Goal: Check status: Check status

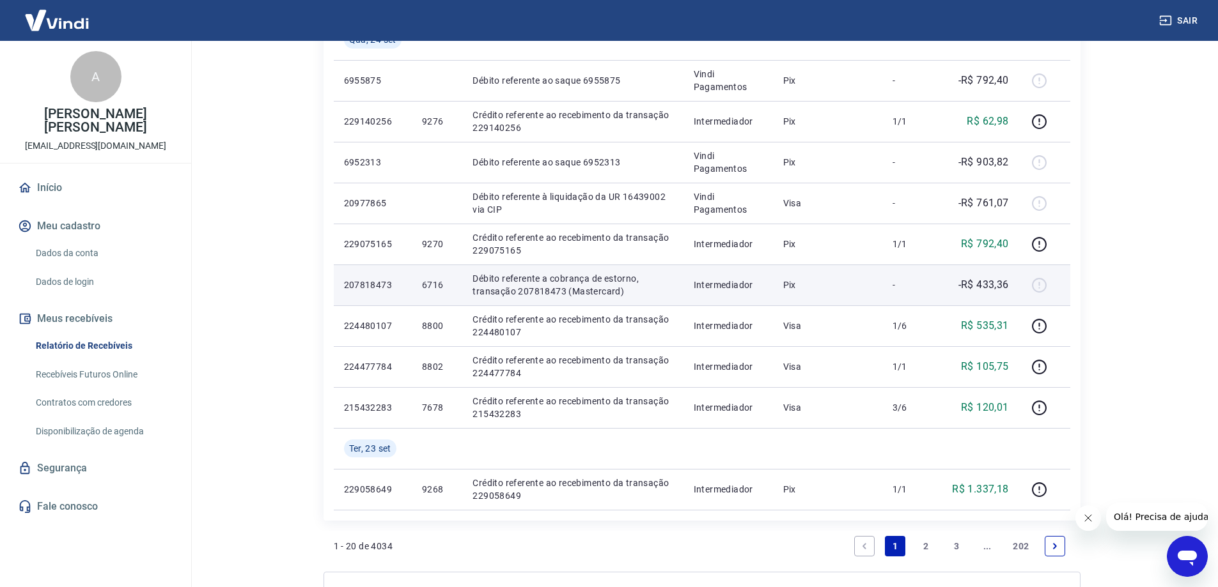
scroll to position [697, 0]
